Goal: Obtain resource: Download file/media

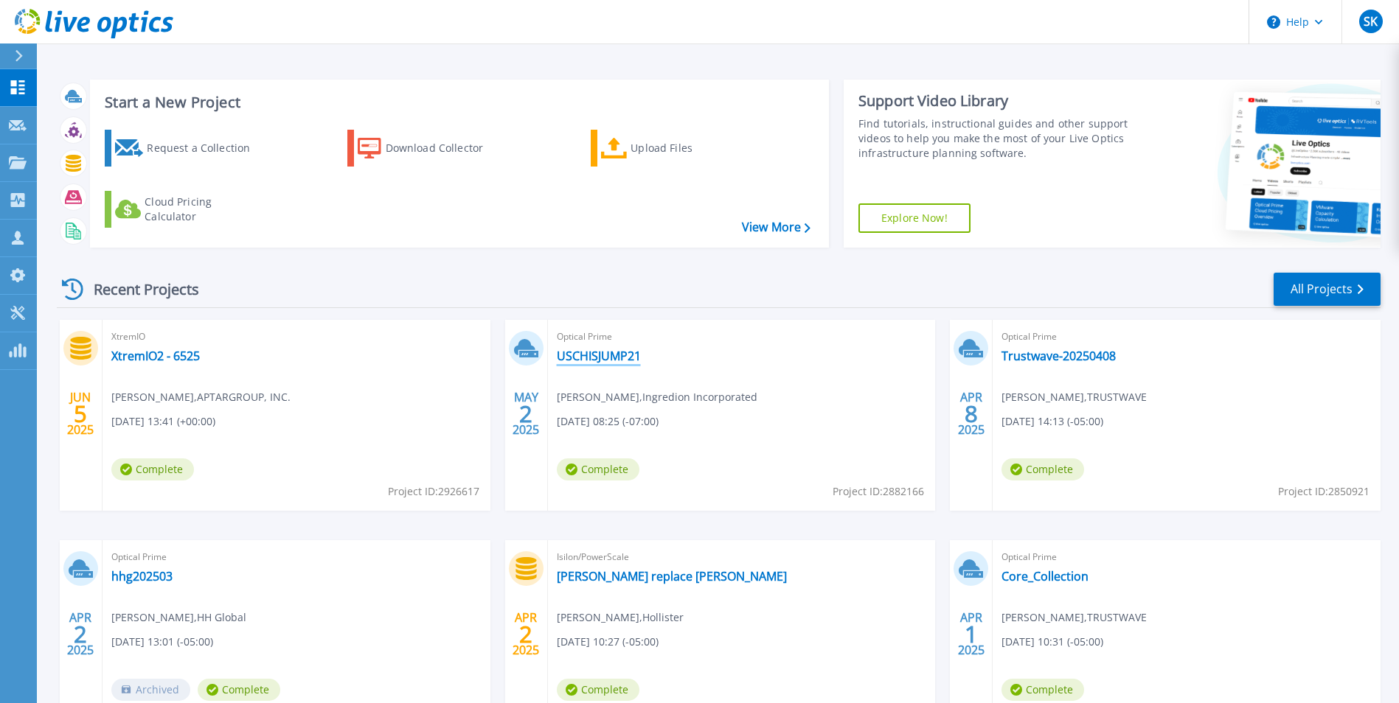
click at [616, 352] on link "USCHISJUMP21" at bounding box center [599, 356] width 84 height 15
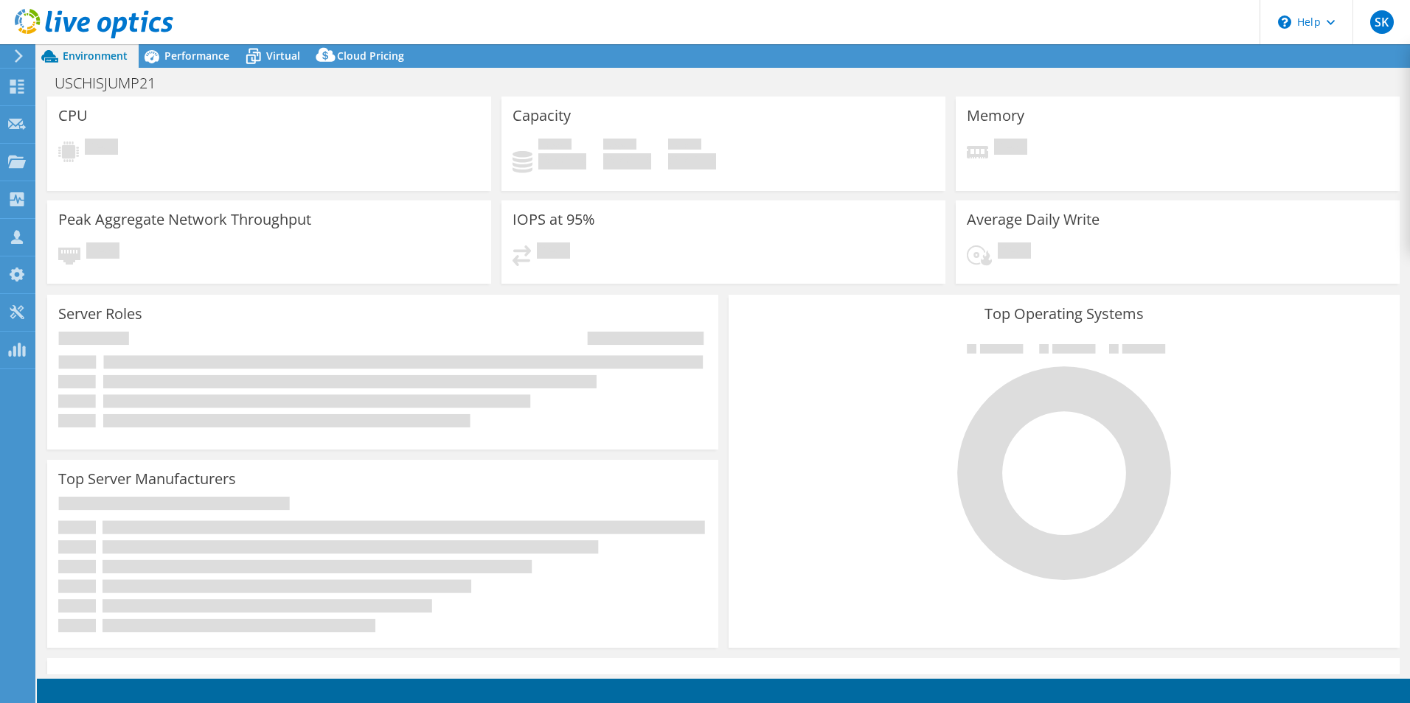
select select "USEast"
select select "USD"
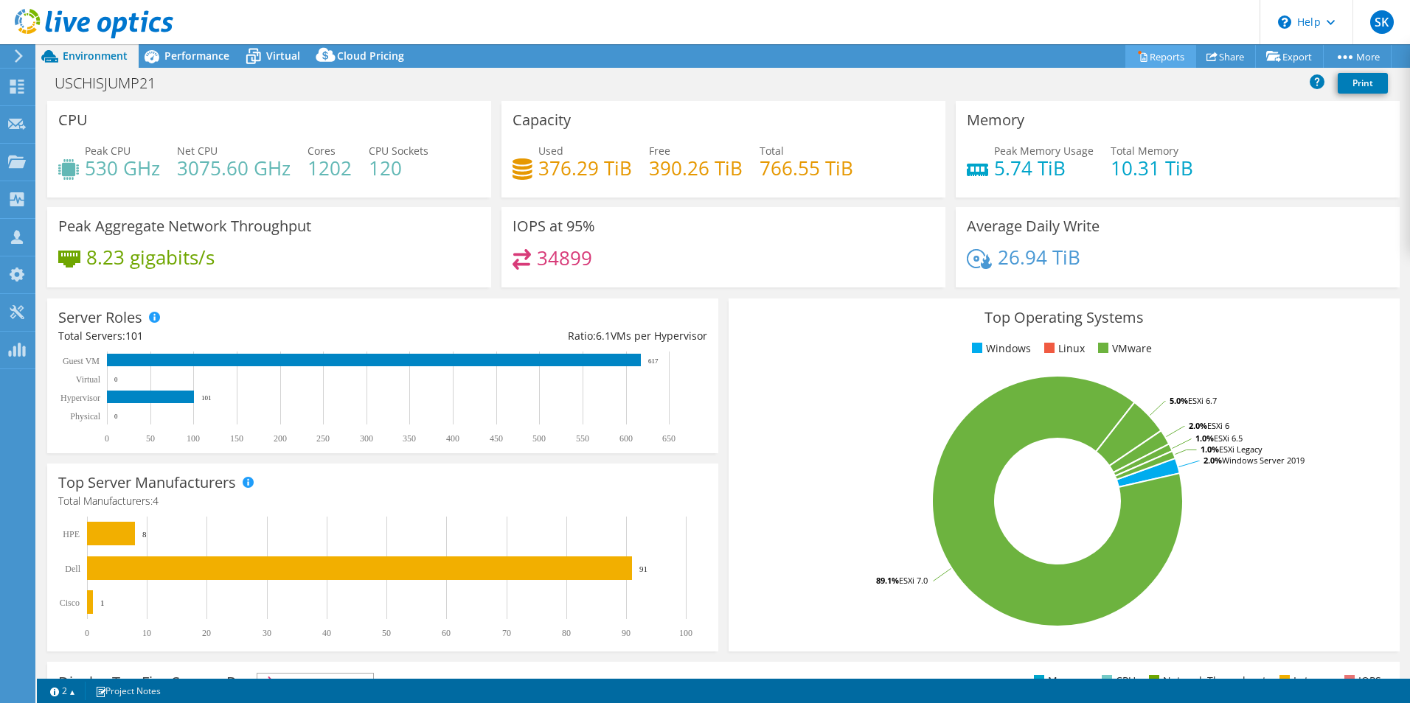
click at [1144, 58] on link "Reports" at bounding box center [1160, 56] width 71 height 23
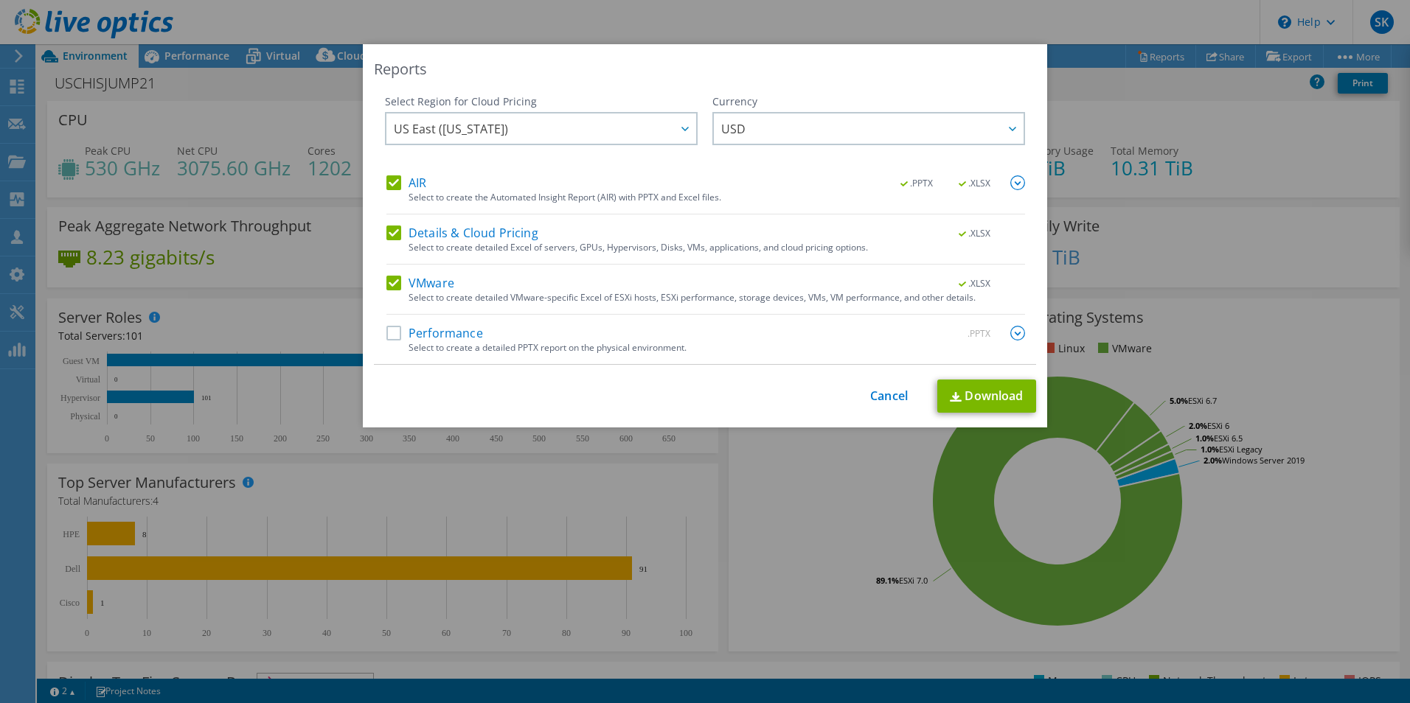
click at [397, 333] on label "Performance" at bounding box center [434, 333] width 97 height 15
click at [0, 0] on input "Performance" at bounding box center [0, 0] width 0 height 0
click at [1012, 337] on img at bounding box center [1017, 333] width 15 height 15
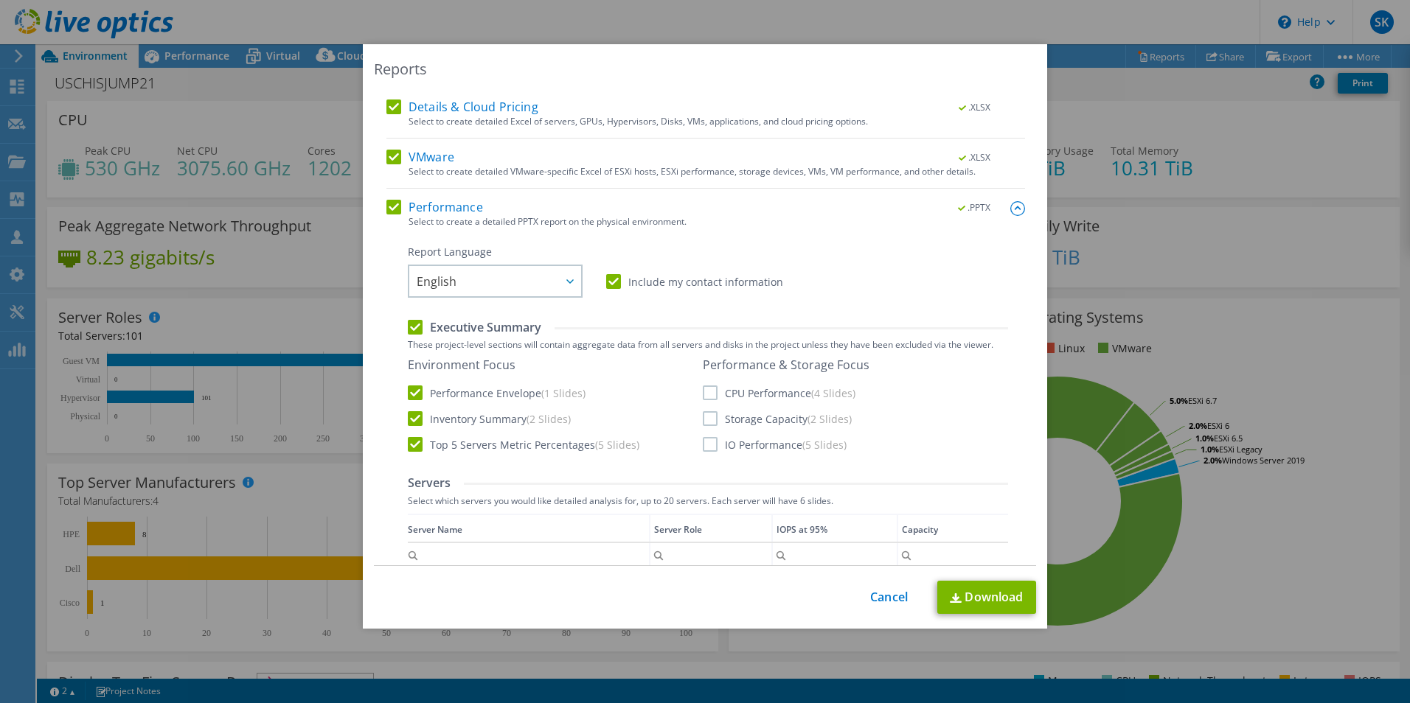
scroll to position [147, 0]
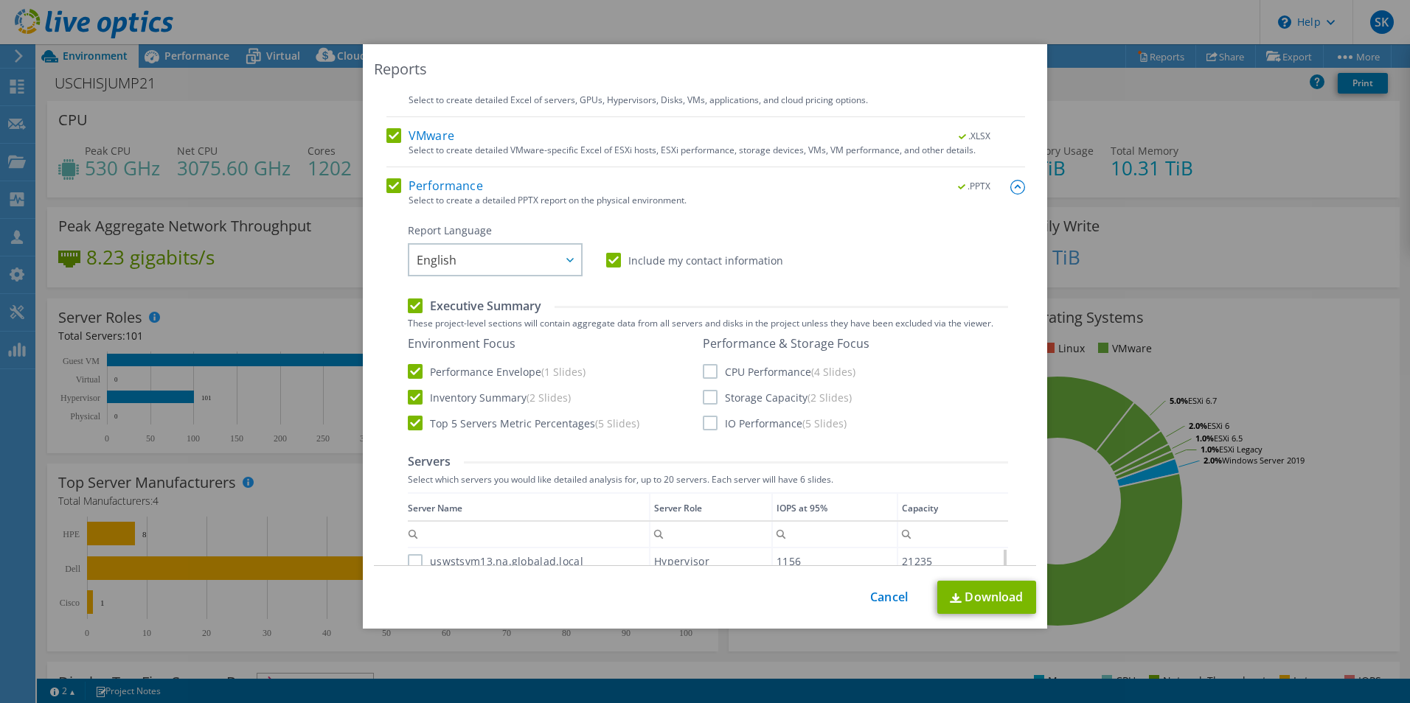
click at [706, 372] on label "CPU Performance (4 Slides)" at bounding box center [779, 371] width 153 height 15
click at [0, 0] on input "CPU Performance (4 Slides)" at bounding box center [0, 0] width 0 height 0
click at [708, 401] on label "Storage Capacity (2 Slides)" at bounding box center [777, 397] width 149 height 15
click at [0, 0] on input "Storage Capacity (2 Slides)" at bounding box center [0, 0] width 0 height 0
click at [703, 423] on label "IO Performance (5 Slides)" at bounding box center [775, 423] width 144 height 15
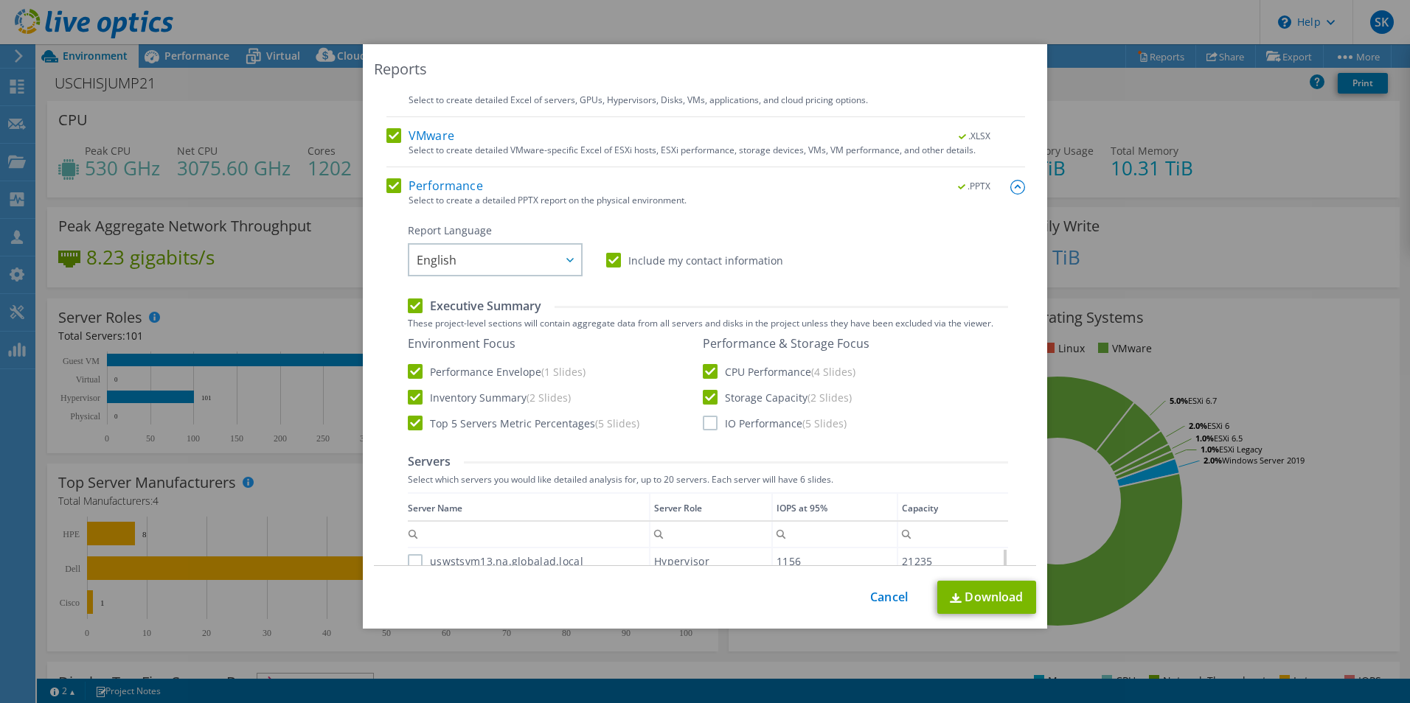
click at [0, 0] on input "IO Performance (5 Slides)" at bounding box center [0, 0] width 0 height 0
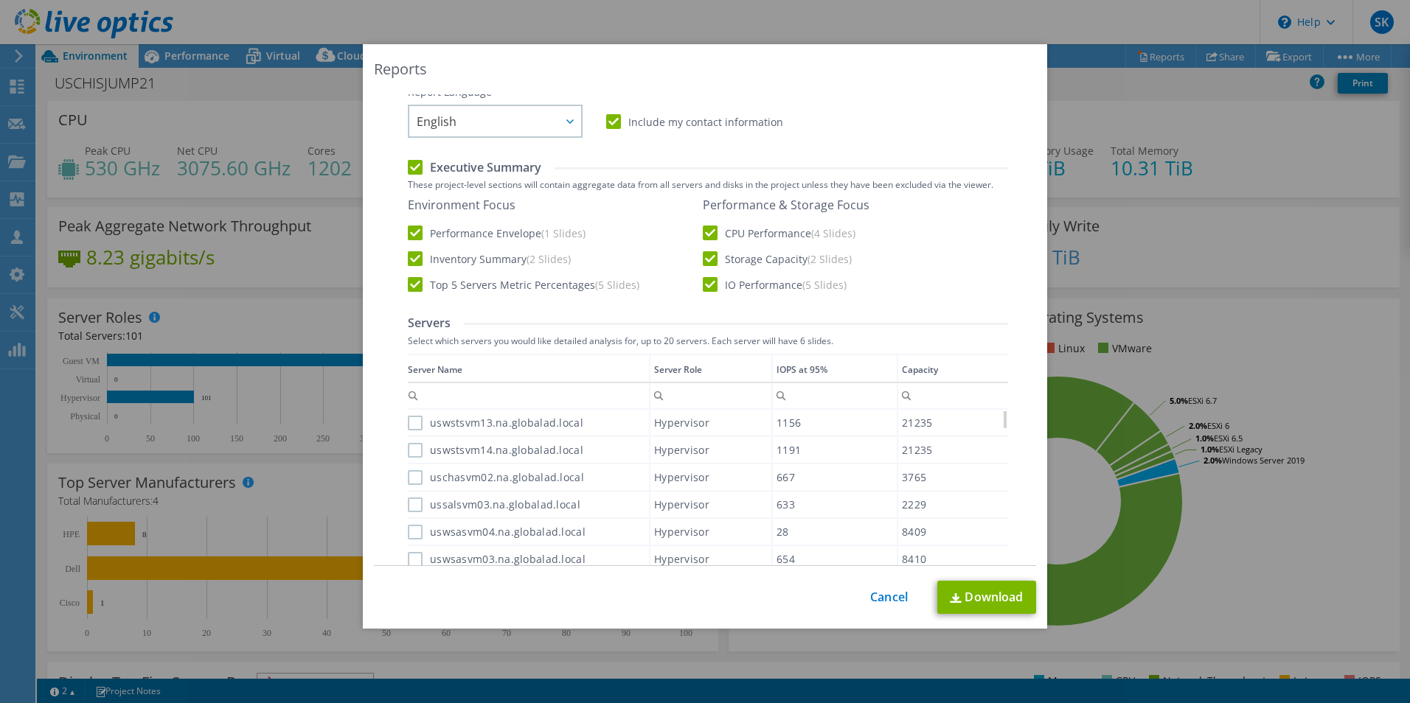
scroll to position [65, 0]
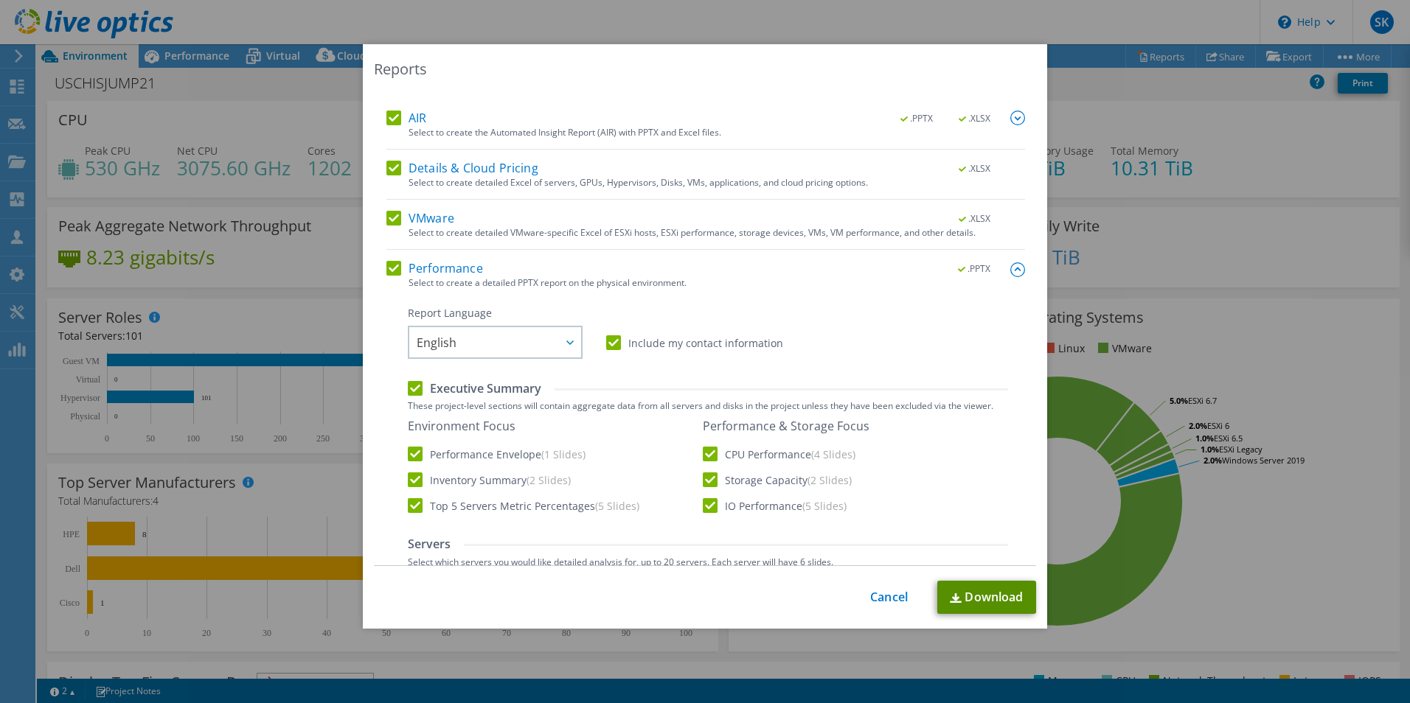
click at [962, 597] on link "Download" at bounding box center [986, 597] width 99 height 33
drag, startPoint x: 889, startPoint y: 598, endPoint x: 889, endPoint y: 588, distance: 9.6
click at [889, 598] on link "Cancel" at bounding box center [889, 598] width 38 height 14
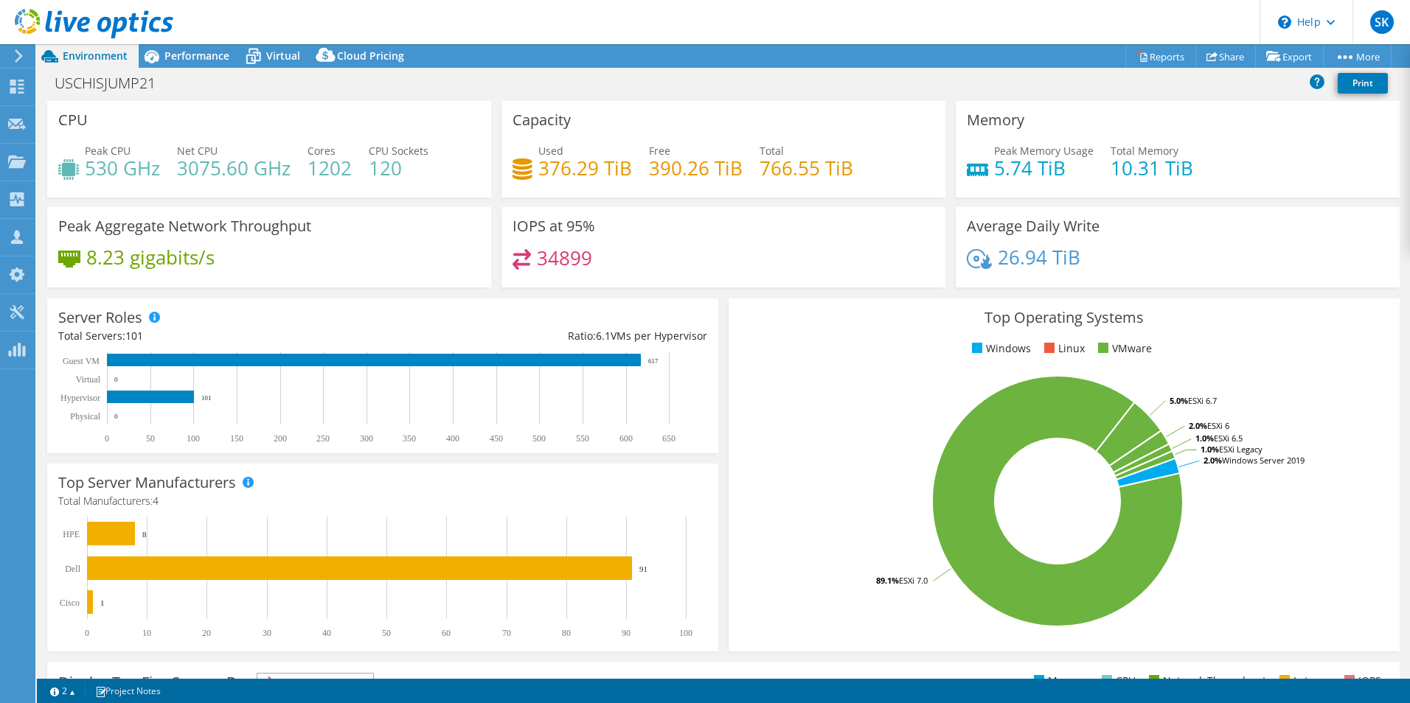
click at [903, 22] on header "SK Partner Team Member [PERSON_NAME] [EMAIL_ADDRESS][DOMAIN_NAME] [DOMAIN_NAME]…" at bounding box center [705, 22] width 1410 height 44
